Goal: Task Accomplishment & Management: Complete application form

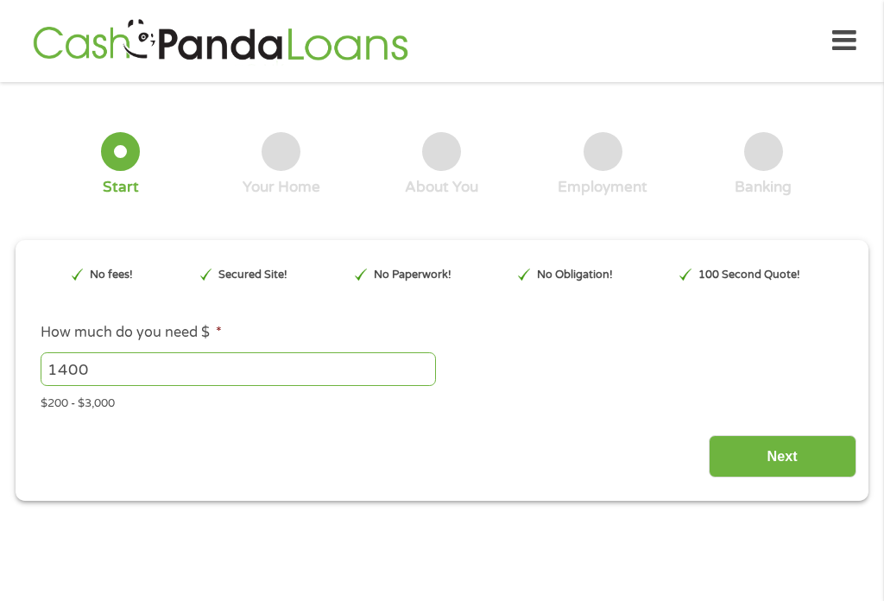
type input "EAIaIQobChMI0q2zkf2UjwMVTGlHAR0RvCw_EAAYAyAAEgIhDvD_BwE"
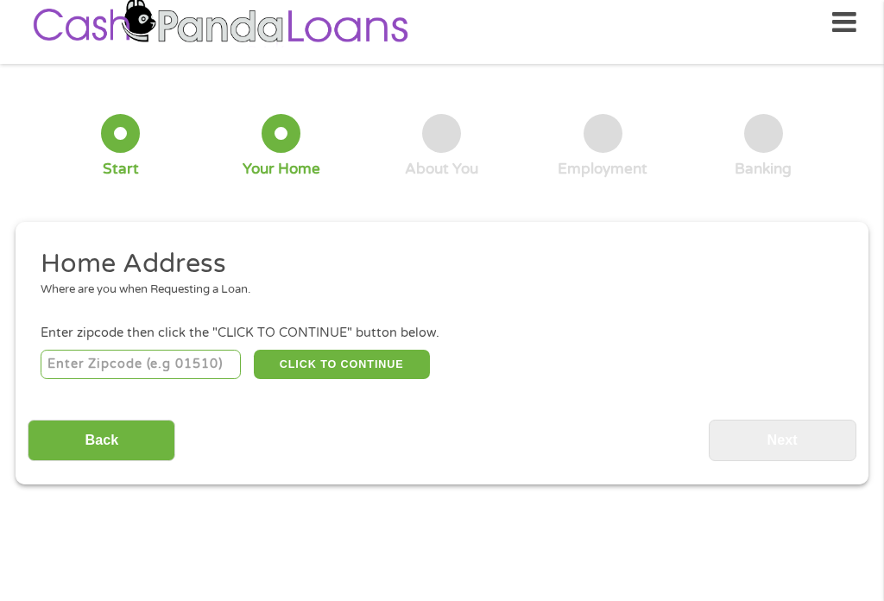
scroll to position [7, 0]
click at [135, 377] on input "number" at bounding box center [141, 364] width 201 height 29
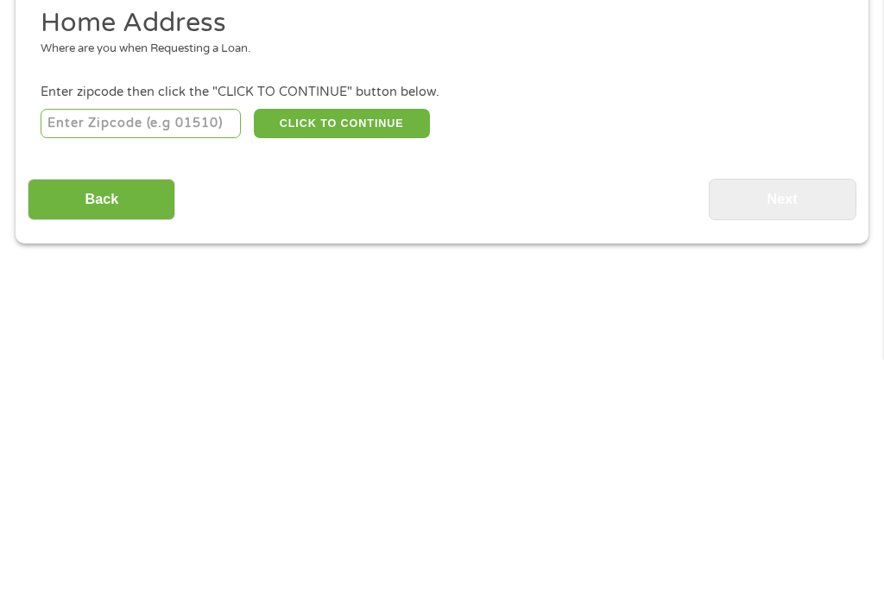
type input "17059"
click at [376, 350] on button "CLICK TO CONTINUE" at bounding box center [342, 364] width 176 height 29
type input "17059"
type input "Mifflintown"
select select "[US_STATE]"
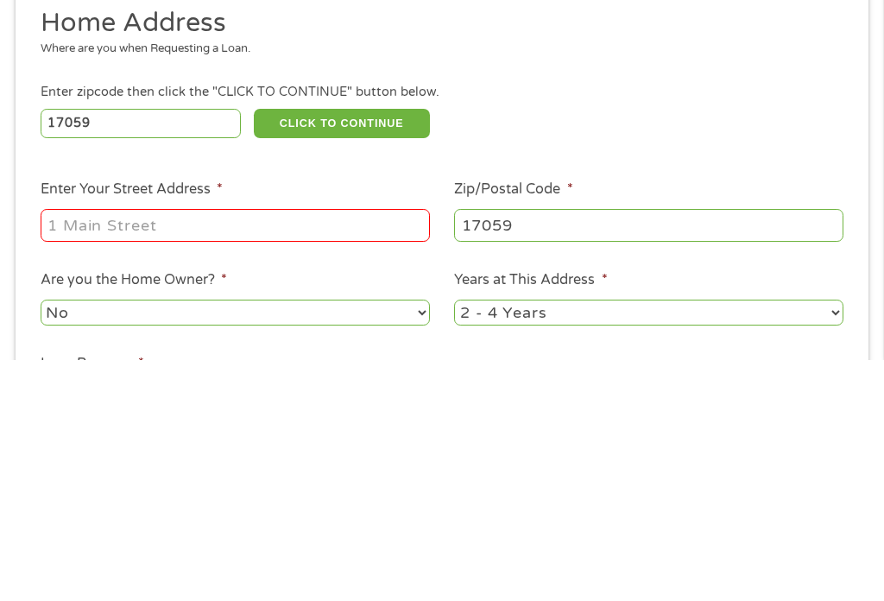
click at [245, 450] on input "Enter Your Street Address *" at bounding box center [236, 466] width 390 height 33
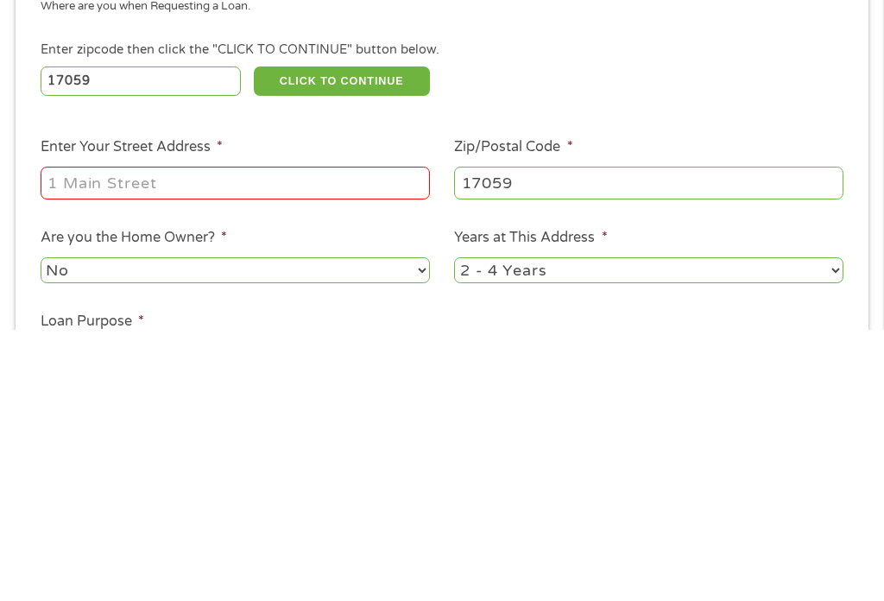
click at [352, 438] on input "Enter Your Street Address *" at bounding box center [236, 454] width 390 height 33
click at [188, 438] on input "Enter Your Street Address *" at bounding box center [236, 454] width 390 height 33
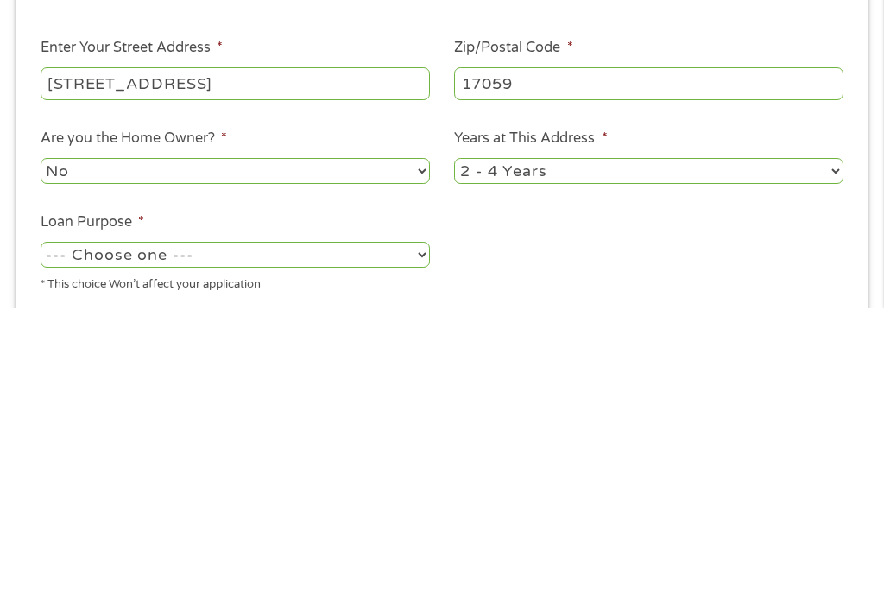
scroll to position [113, 0]
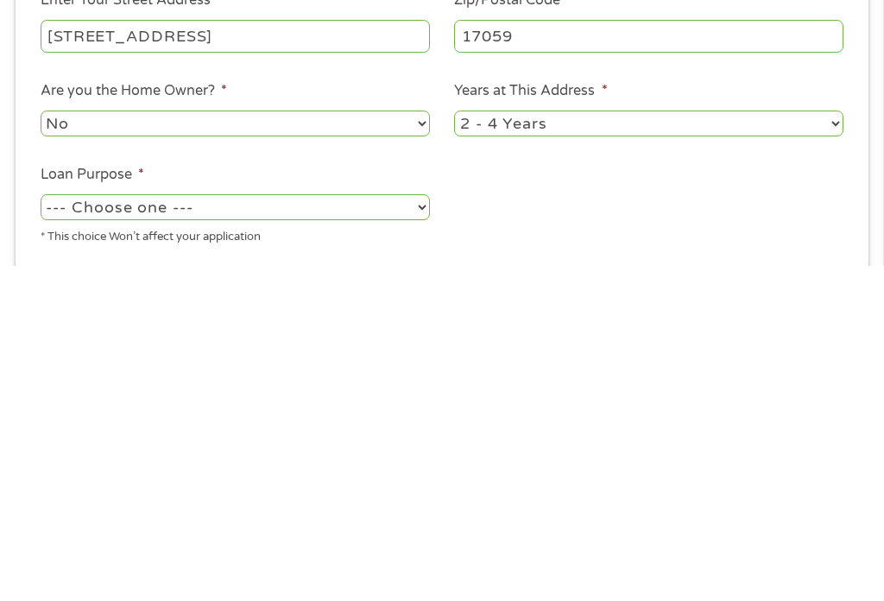
type input "[STREET_ADDRESS]"
click at [421, 446] on select "No Yes" at bounding box center [236, 458] width 390 height 25
select select "yes"
click at [837, 446] on select "1 Year or less 1 - 2 Years 2 - 4 Years Over 4 Years" at bounding box center [649, 458] width 390 height 25
select select "60months"
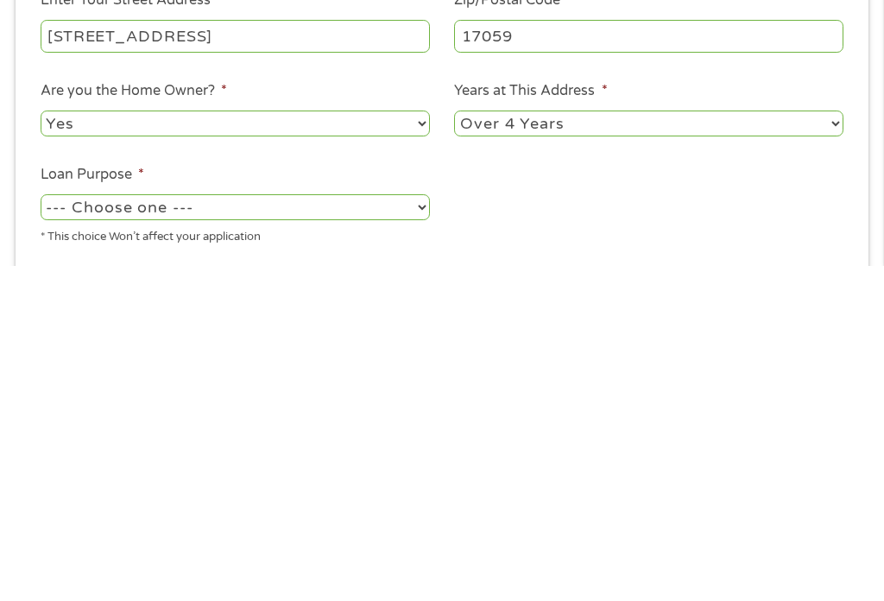
click at [413, 529] on select "--- Choose one --- Pay Bills Debt Consolidation Home Improvement Major Purchase…" at bounding box center [236, 541] width 390 height 25
select select "other"
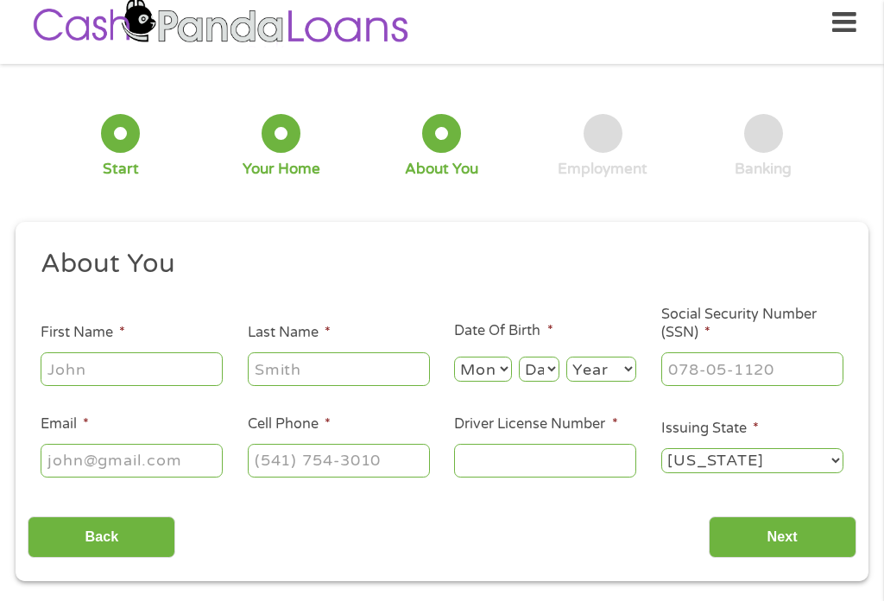
scroll to position [7, 0]
click at [127, 385] on input "First Name *" at bounding box center [132, 368] width 182 height 33
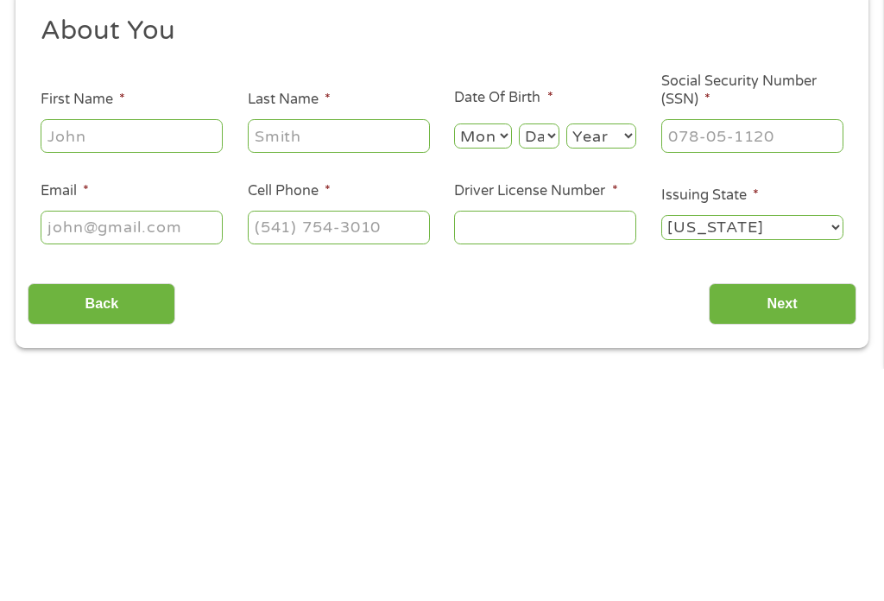
type input "[PERSON_NAME]"
click at [344, 352] on input "Last Name *" at bounding box center [339, 368] width 182 height 33
type input "[PERSON_NAME]"
click at [485, 357] on select "Month 1 2 3 4 5 6 7 8 9 10 11 12" at bounding box center [482, 369] width 57 height 25
select select "7"
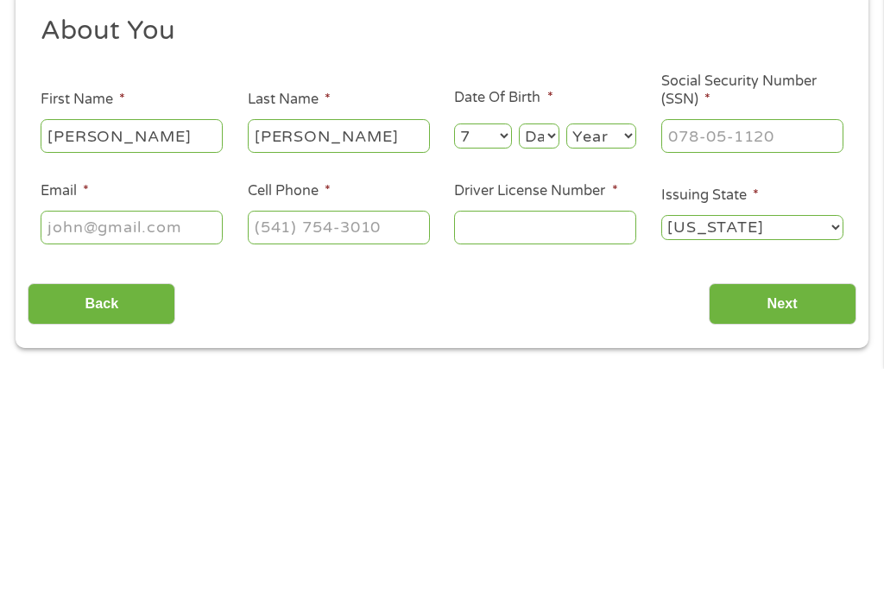
click at [555, 357] on select "Day 1 2 3 4 5 6 7 8 9 10 11 12 13 14 15 16 17 18 19 20 21 22 23 24 25 26 27 28 …" at bounding box center [539, 369] width 41 height 25
select select "4"
click at [626, 357] on select "Year [DATE] 2006 2005 2004 2003 2002 2001 2000 1999 1998 1997 1996 1995 1994 19…" at bounding box center [602, 369] width 70 height 25
select select "1974"
click at [805, 352] on input "Social Security Number (SSN) *" at bounding box center [753, 368] width 182 height 33
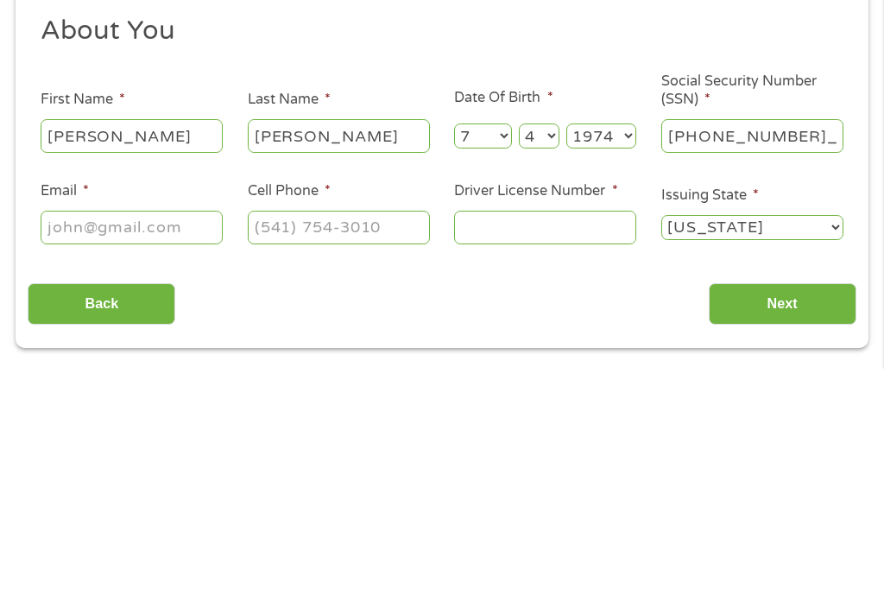
type input "168-54-0943"
click at [149, 444] on input "Email *" at bounding box center [132, 460] width 182 height 33
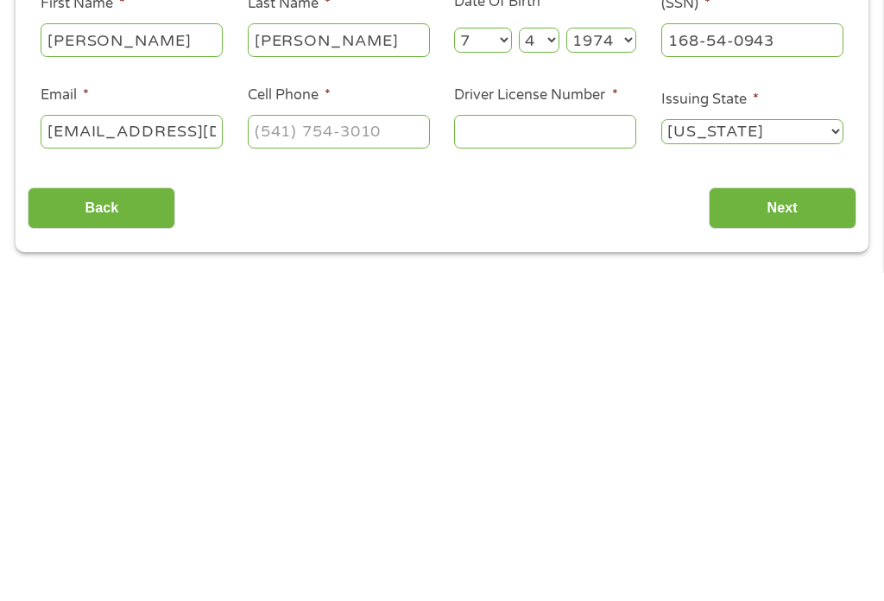
type input "[EMAIL_ADDRESS][DOMAIN_NAME]"
click at [393, 444] on input "Cell Phone *" at bounding box center [339, 460] width 182 height 33
type input "[PHONE_NUMBER]"
click at [578, 444] on input "Driver License Number *" at bounding box center [545, 460] width 182 height 33
type input "23316907"
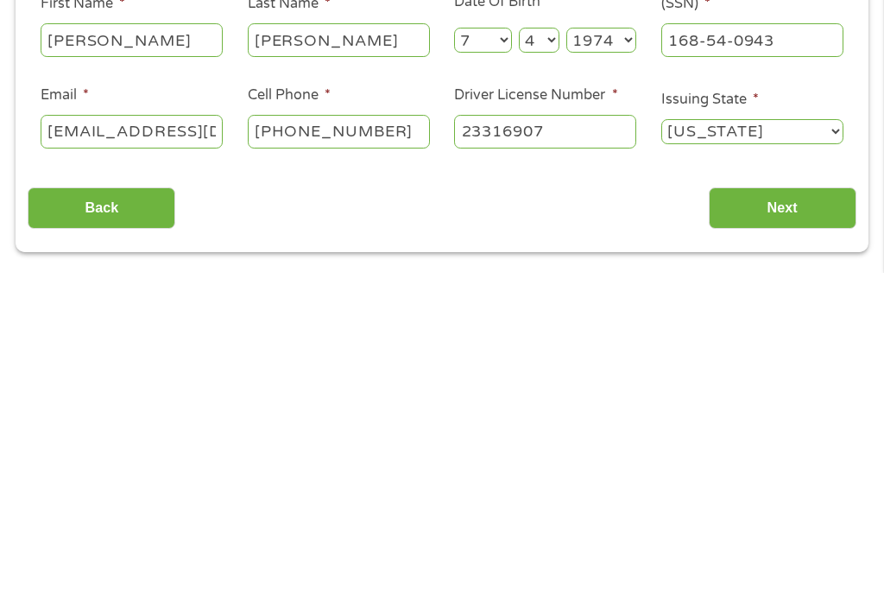
click at [786, 517] on input "Next" at bounding box center [783, 538] width 148 height 42
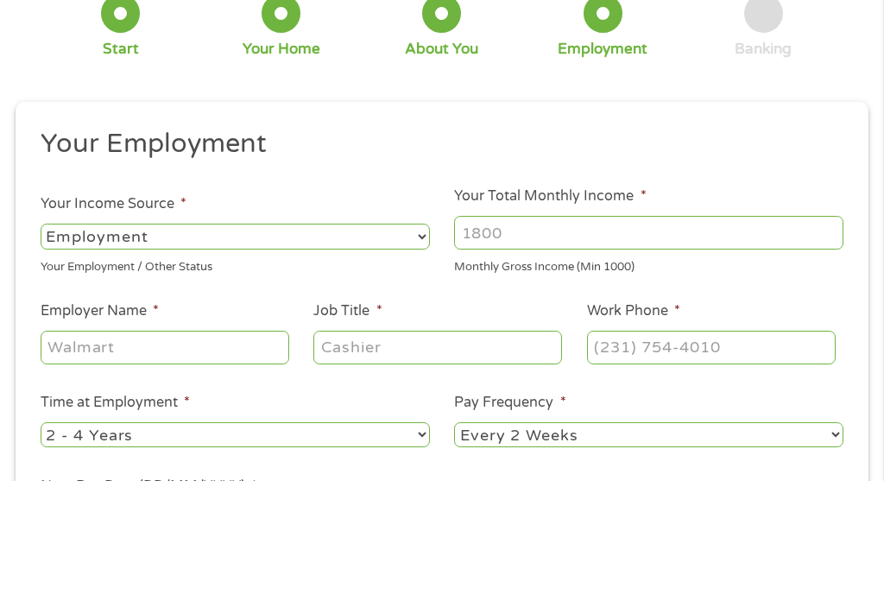
click at [421, 344] on select "--- Choose one --- Employment [DEMOGRAPHIC_DATA] Benefits" at bounding box center [236, 356] width 390 height 25
select select "selfEmployed"
click at [793, 336] on input "Your Total Monthly Income *" at bounding box center [649, 352] width 390 height 33
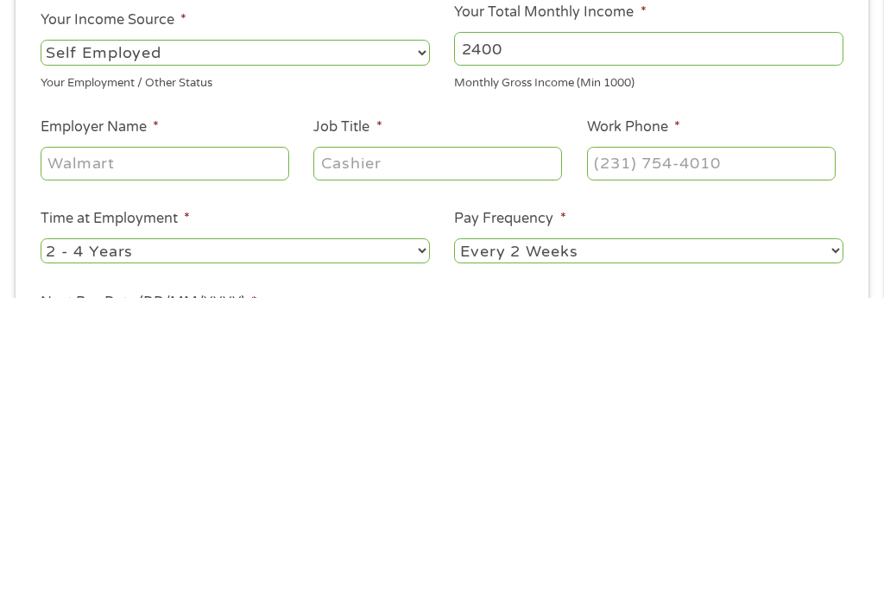
type input "2400"
click at [204, 451] on input "Employer Name *" at bounding box center [165, 467] width 249 height 33
type input "[PERSON_NAME] property mgmt"
click at [504, 451] on input "Job Title *" at bounding box center [438, 467] width 249 height 33
type input "Manager"
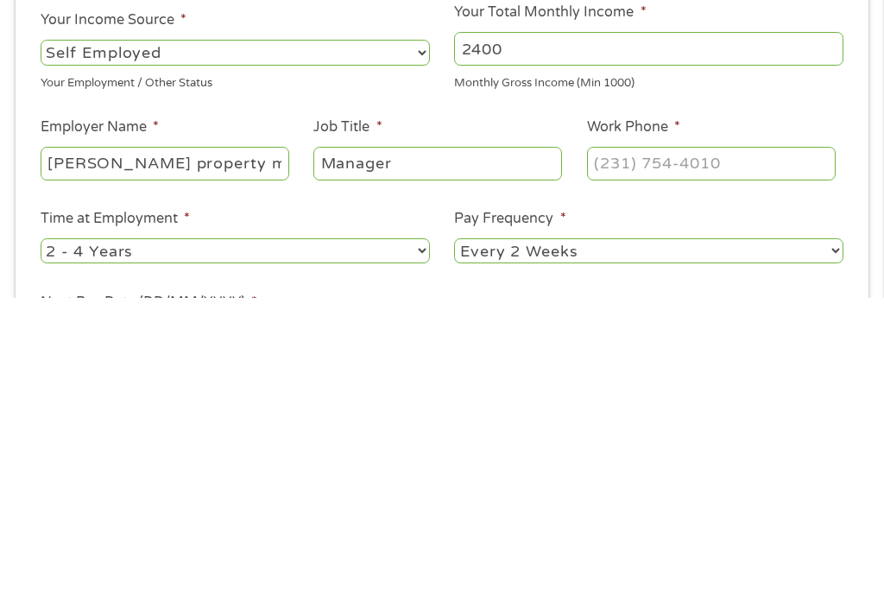
click at [725, 451] on input "Work Phone *" at bounding box center [711, 467] width 249 height 33
type input "[PHONE_NUMBER]"
click at [421, 542] on select "--- Choose one --- 1 Year or less 1 - 2 Years 2 - 4 Years Over 4 Years" at bounding box center [236, 554] width 390 height 25
select select "24months"
click at [830, 542] on select "--- Choose one --- Every 2 Weeks Every Week Monthly Semi-Monthly" at bounding box center [649, 554] width 390 height 25
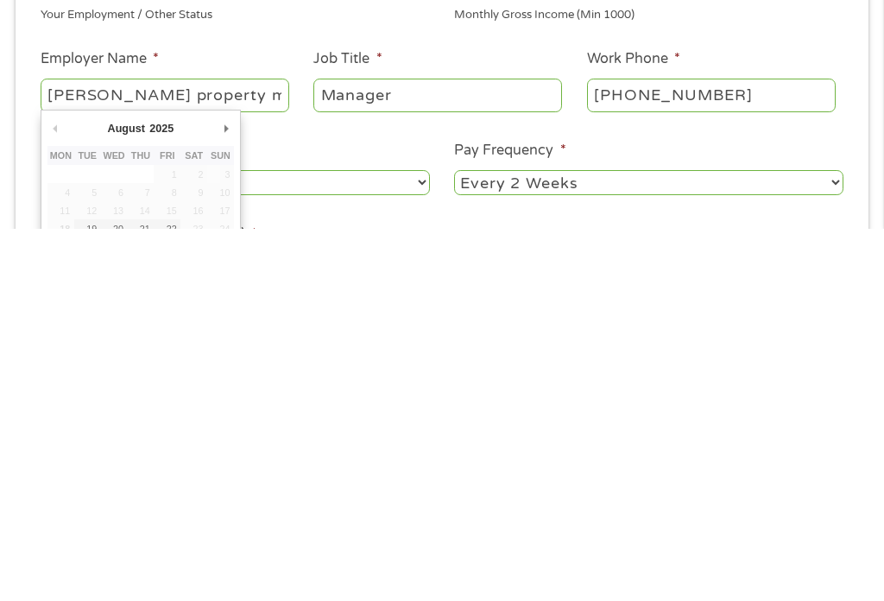
type input "[DATE]"
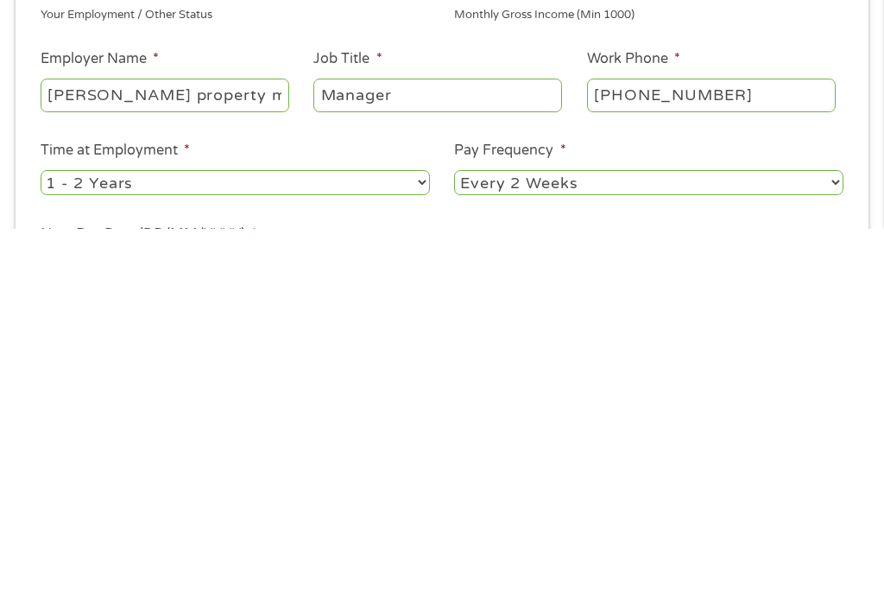
select select "0"
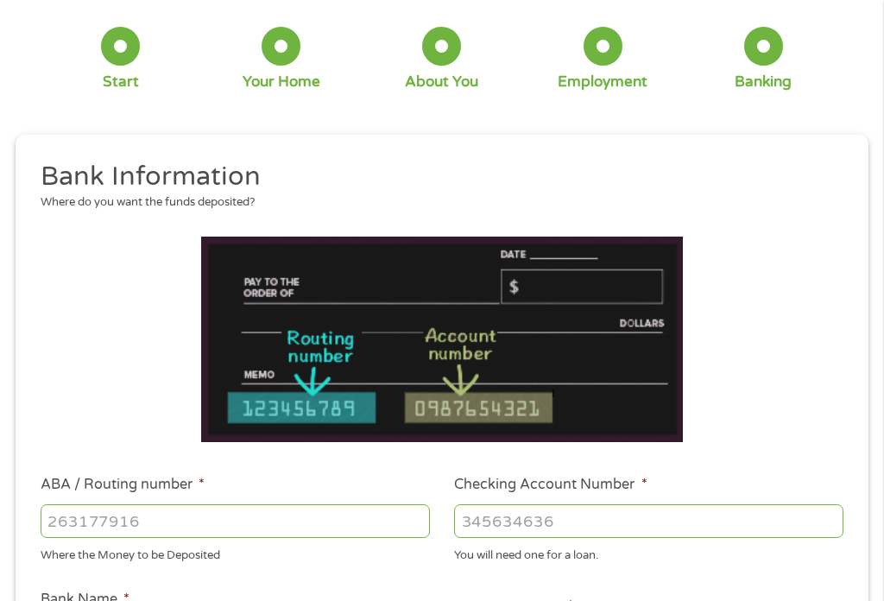
scroll to position [105, 0]
